Goal: Information Seeking & Learning: Understand process/instructions

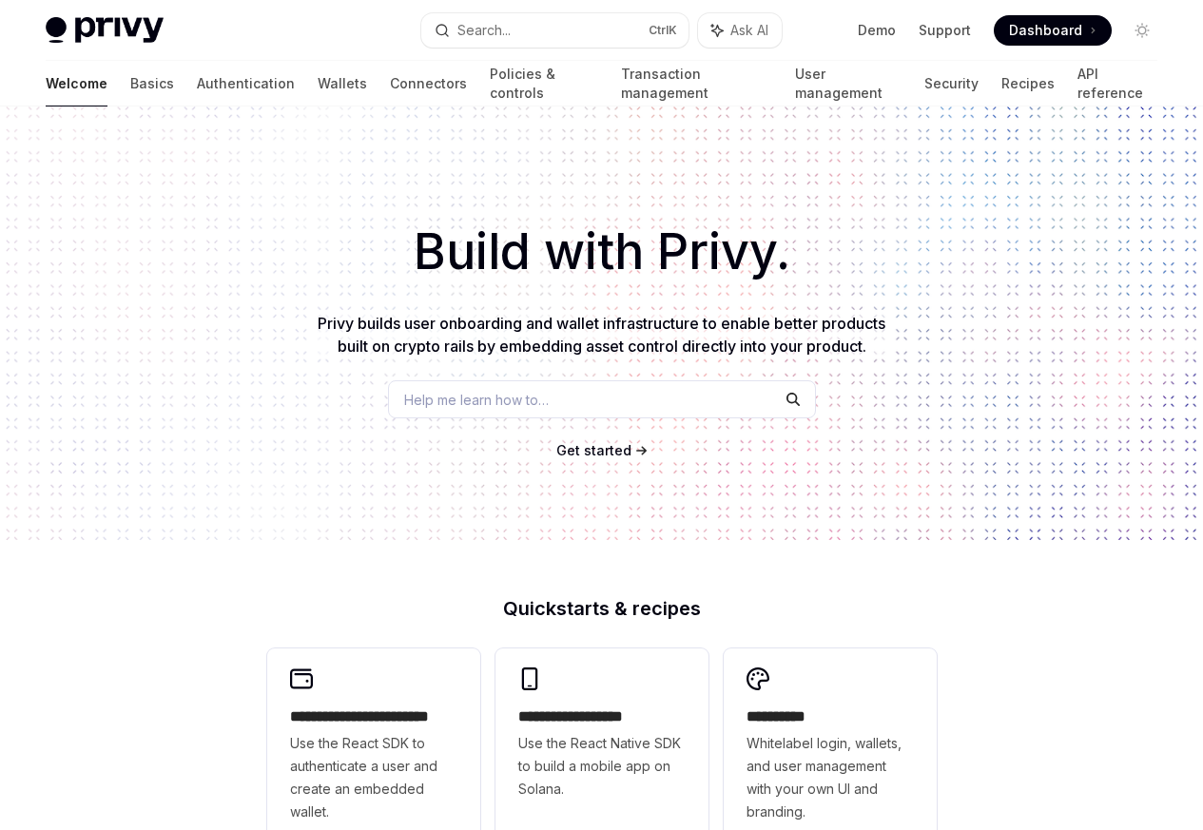
click at [481, 403] on span "Help me learn how to…" at bounding box center [476, 400] width 145 height 20
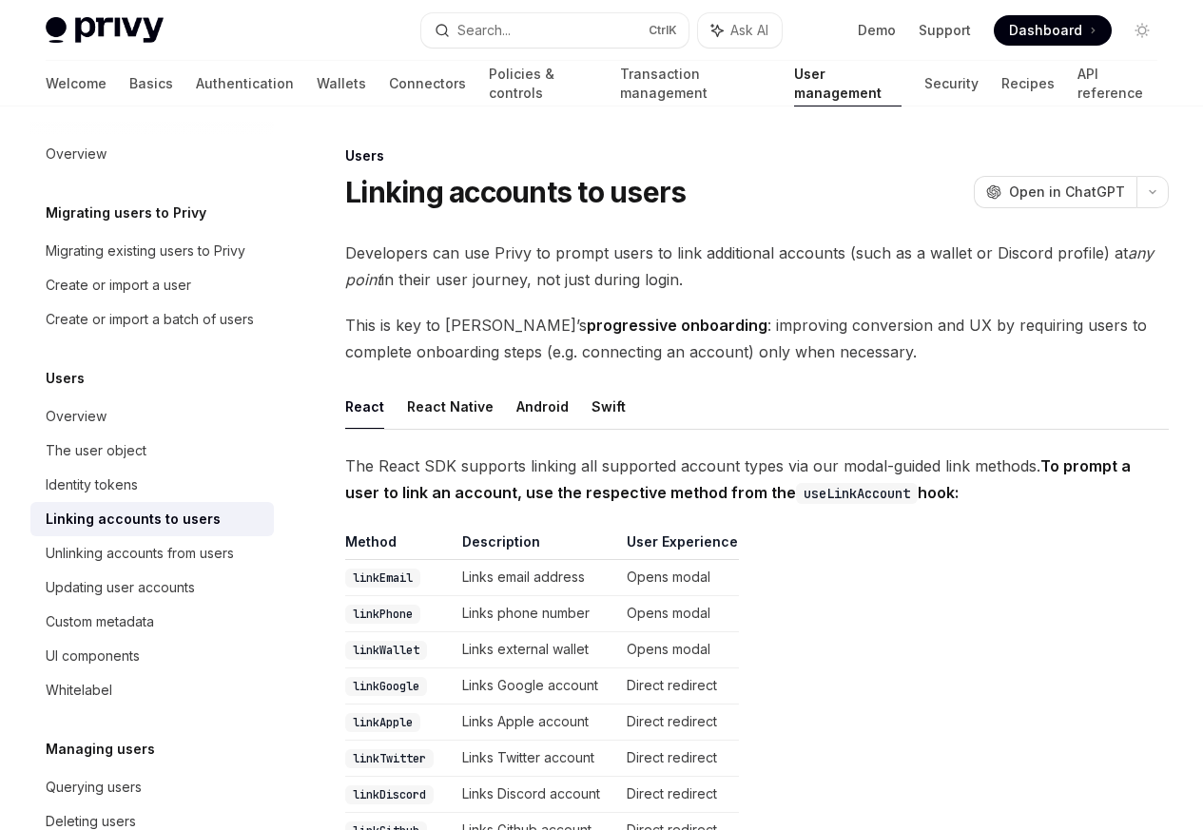
scroll to position [107, 0]
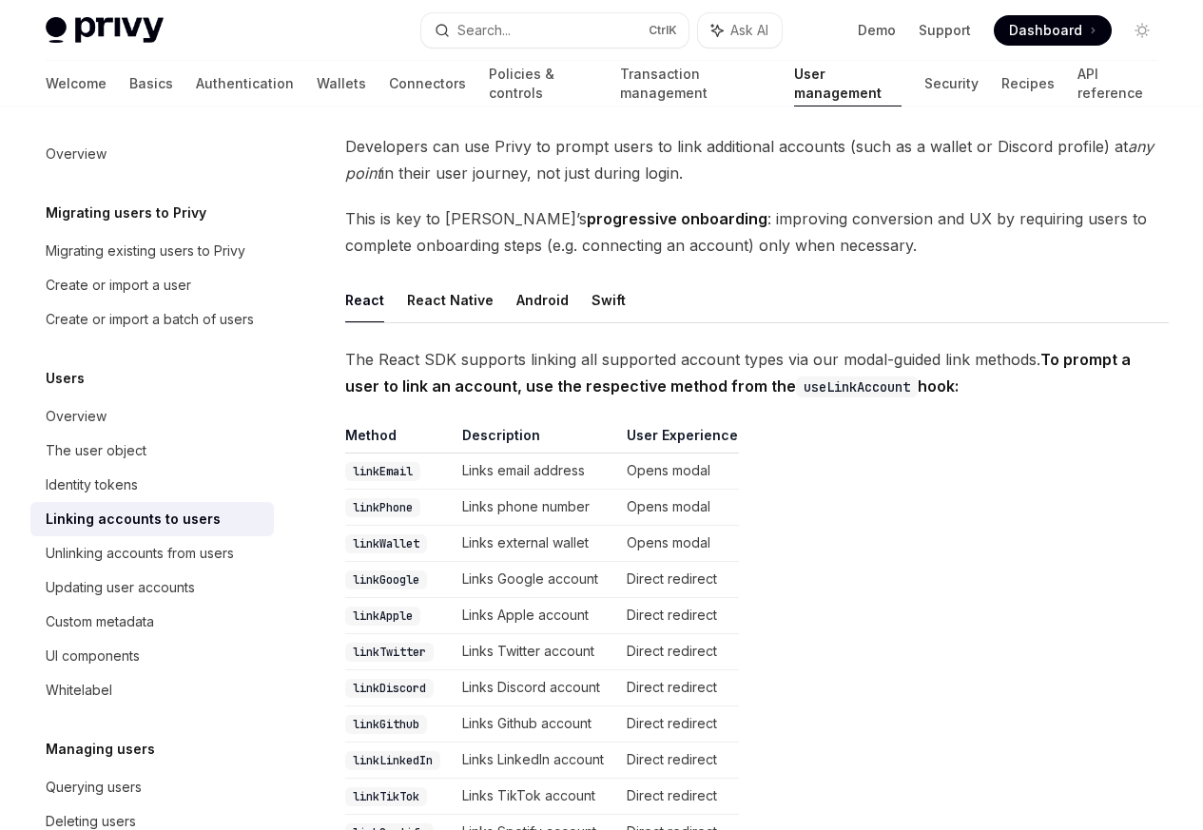
type textarea "*"
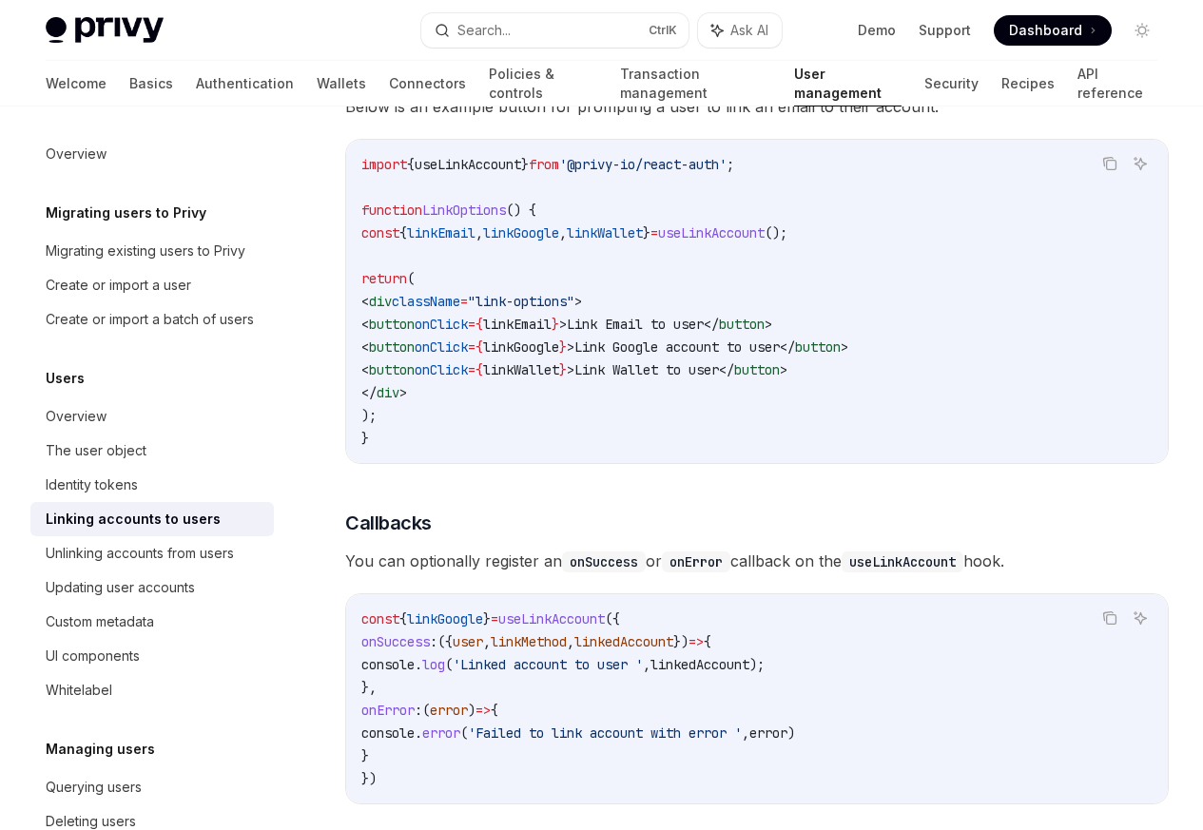
scroll to position [2047, 0]
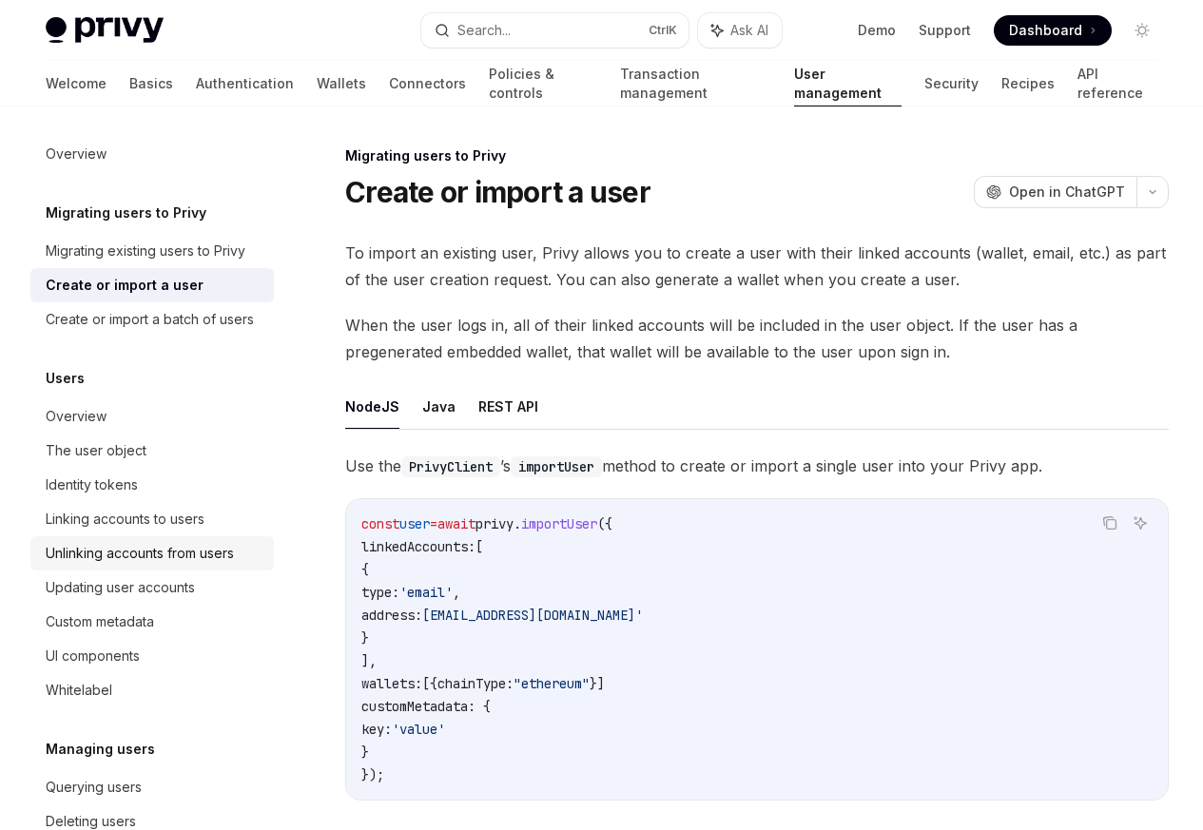
click at [114, 564] on div "Unlinking accounts from users" at bounding box center [140, 553] width 188 height 23
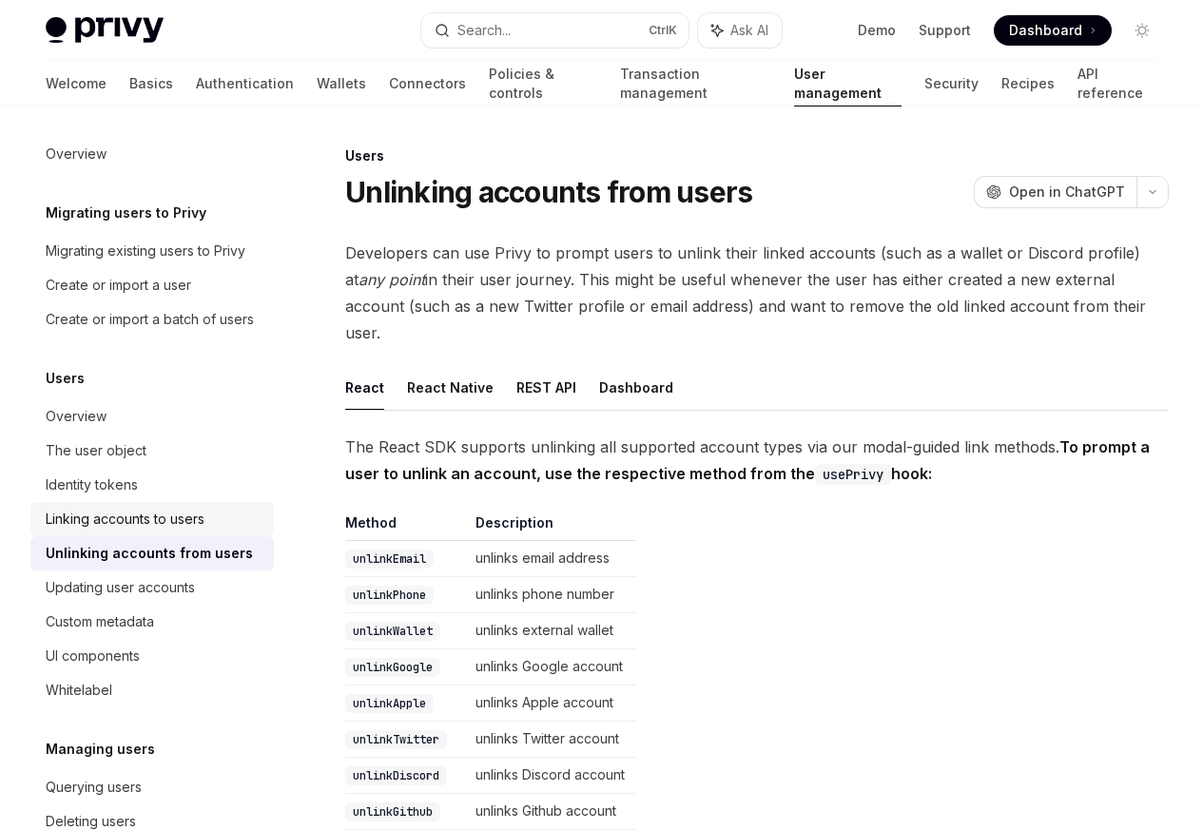
click at [107, 531] on div "Linking accounts to users" at bounding box center [125, 519] width 159 height 23
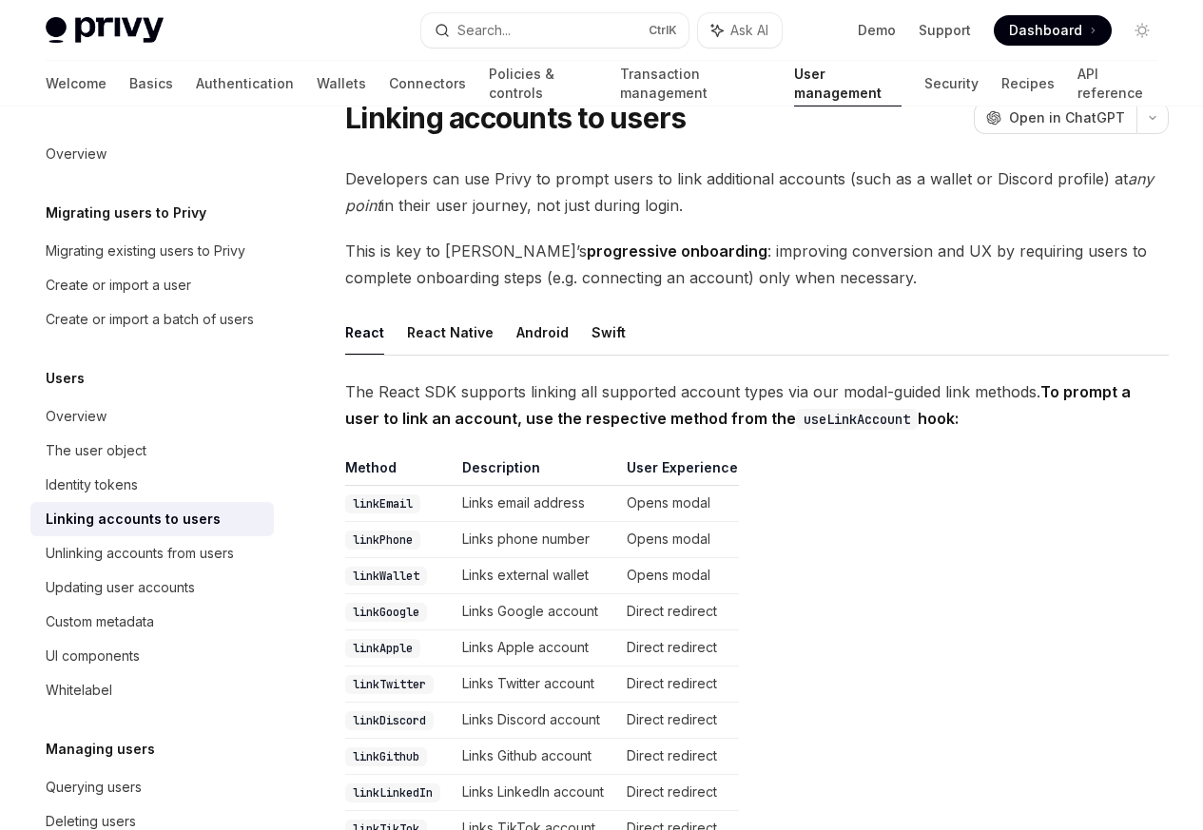
scroll to position [571, 0]
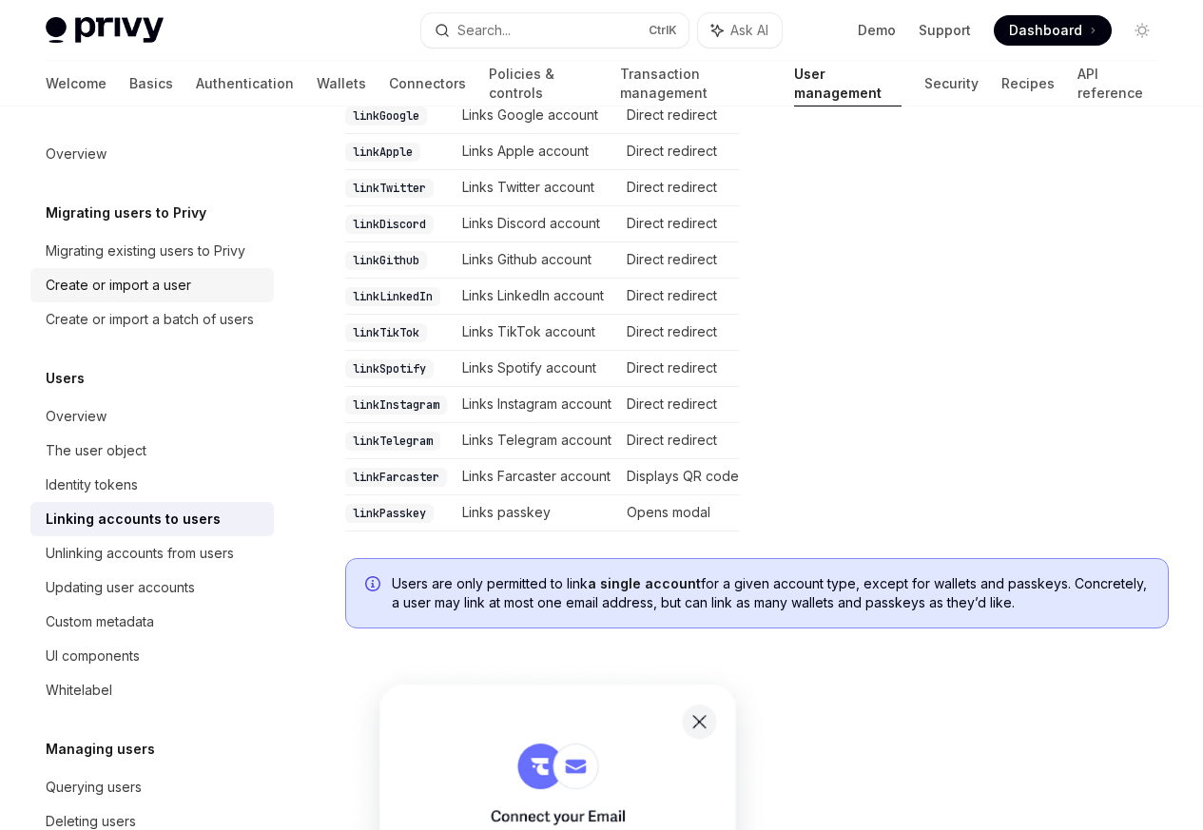
click at [124, 283] on div "Create or import a user" at bounding box center [119, 285] width 146 height 23
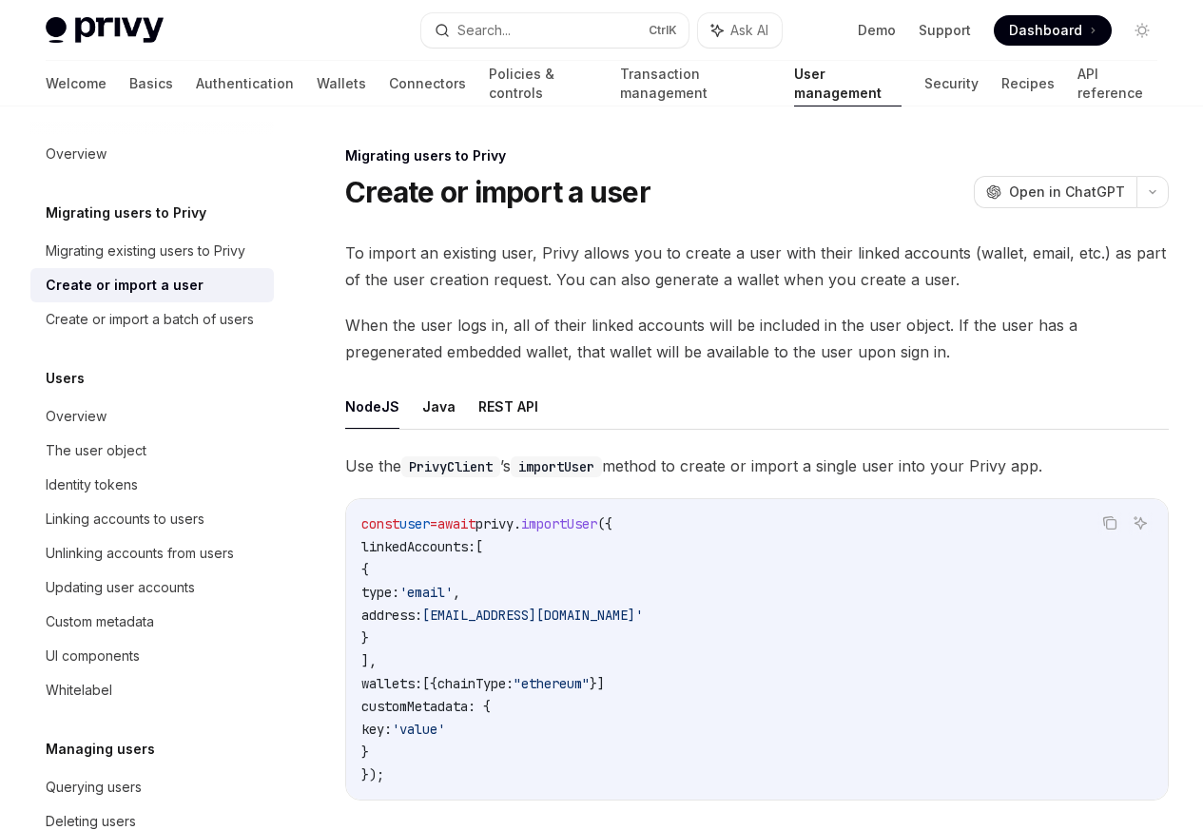
type textarea "*"
